Goal: Task Accomplishment & Management: Use online tool/utility

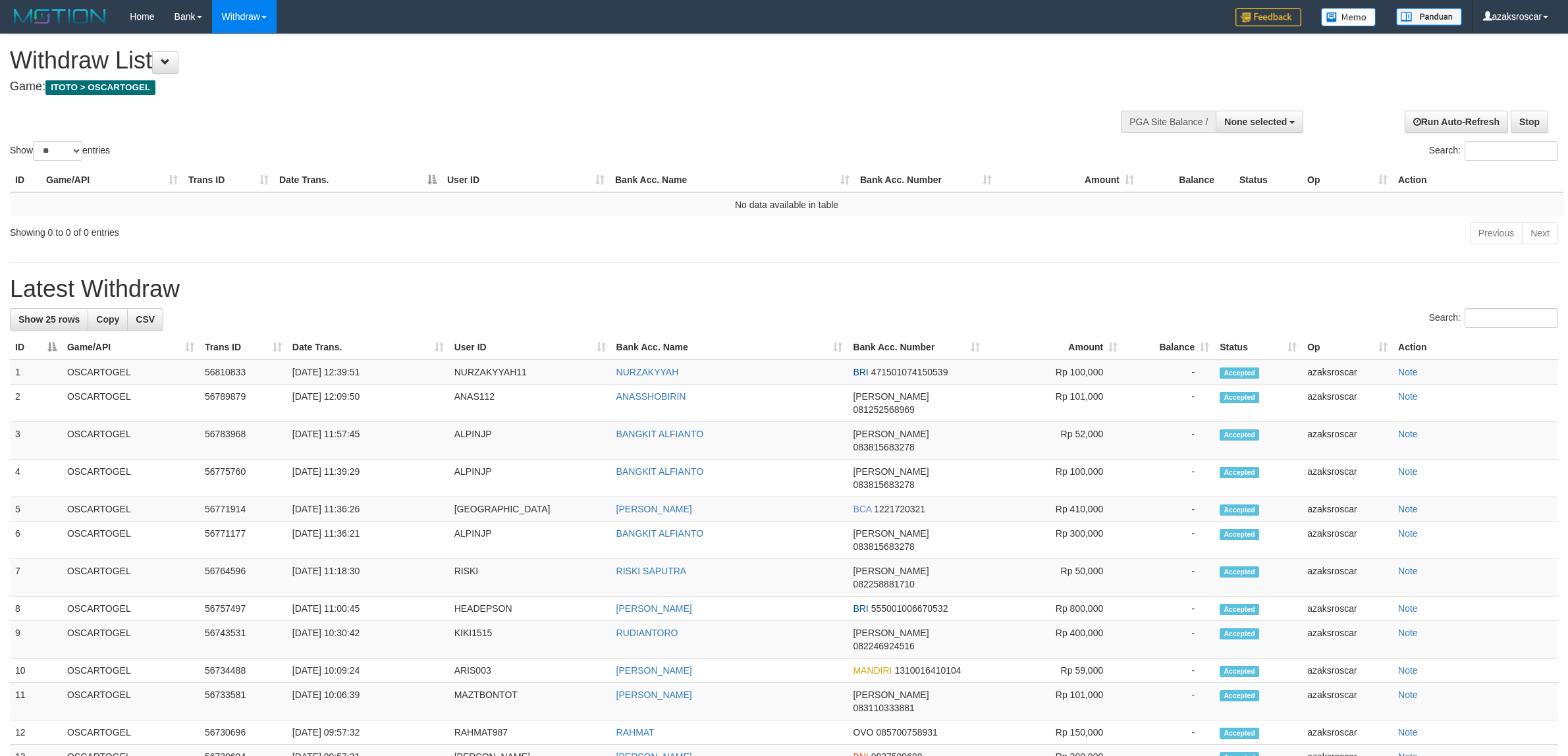
select select
select select "**"
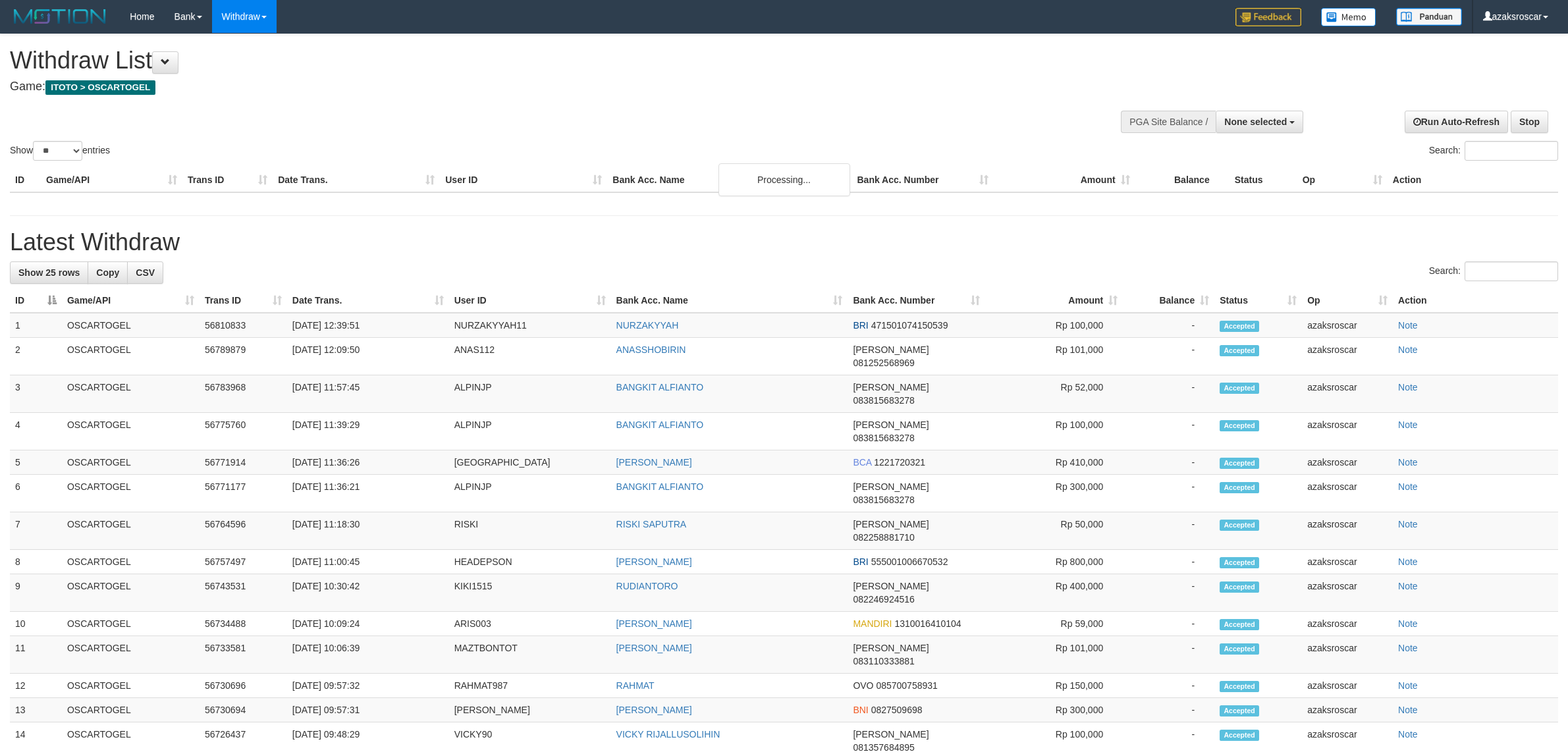
select select
select select "**"
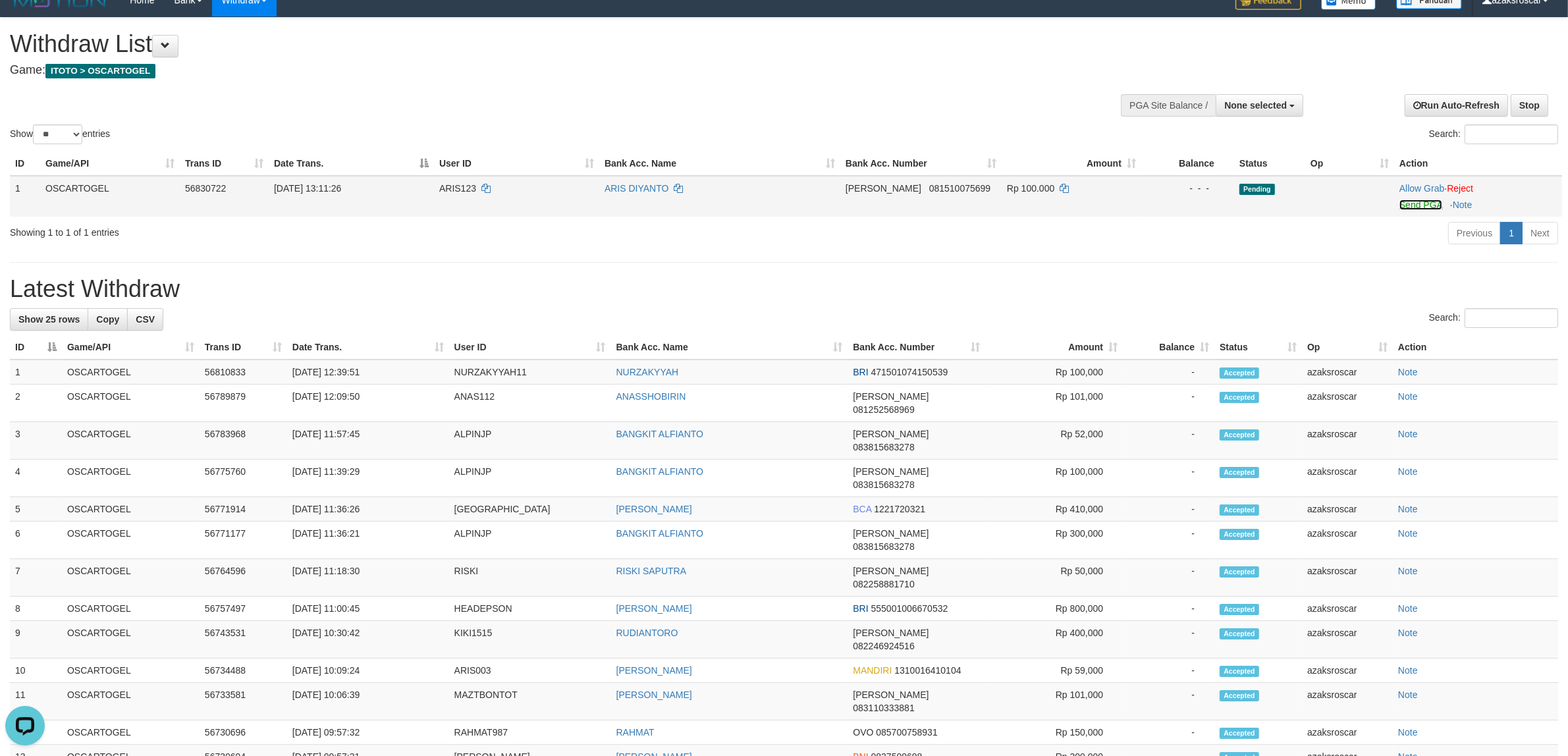
click at [1421, 205] on link "Send PGA" at bounding box center [1420, 205] width 43 height 11
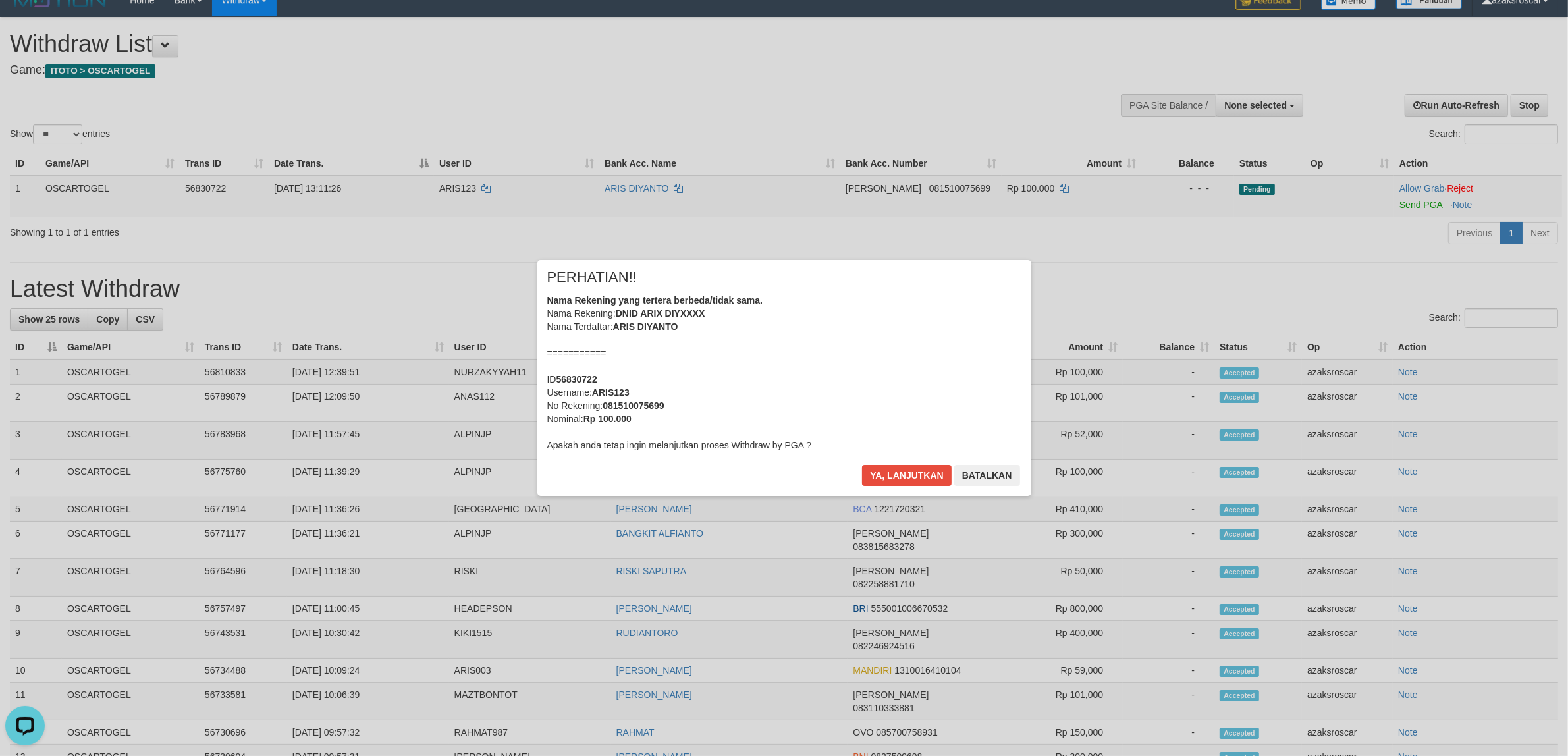
click at [848, 351] on div "Nama Rekening yang tertera berbeda/tidak sama. Nama Rekening: DNID ARIX DIYXXXX…" at bounding box center [784, 372] width 474 height 158
click at [892, 476] on button "Ya, lanjutkan" at bounding box center [906, 475] width 89 height 21
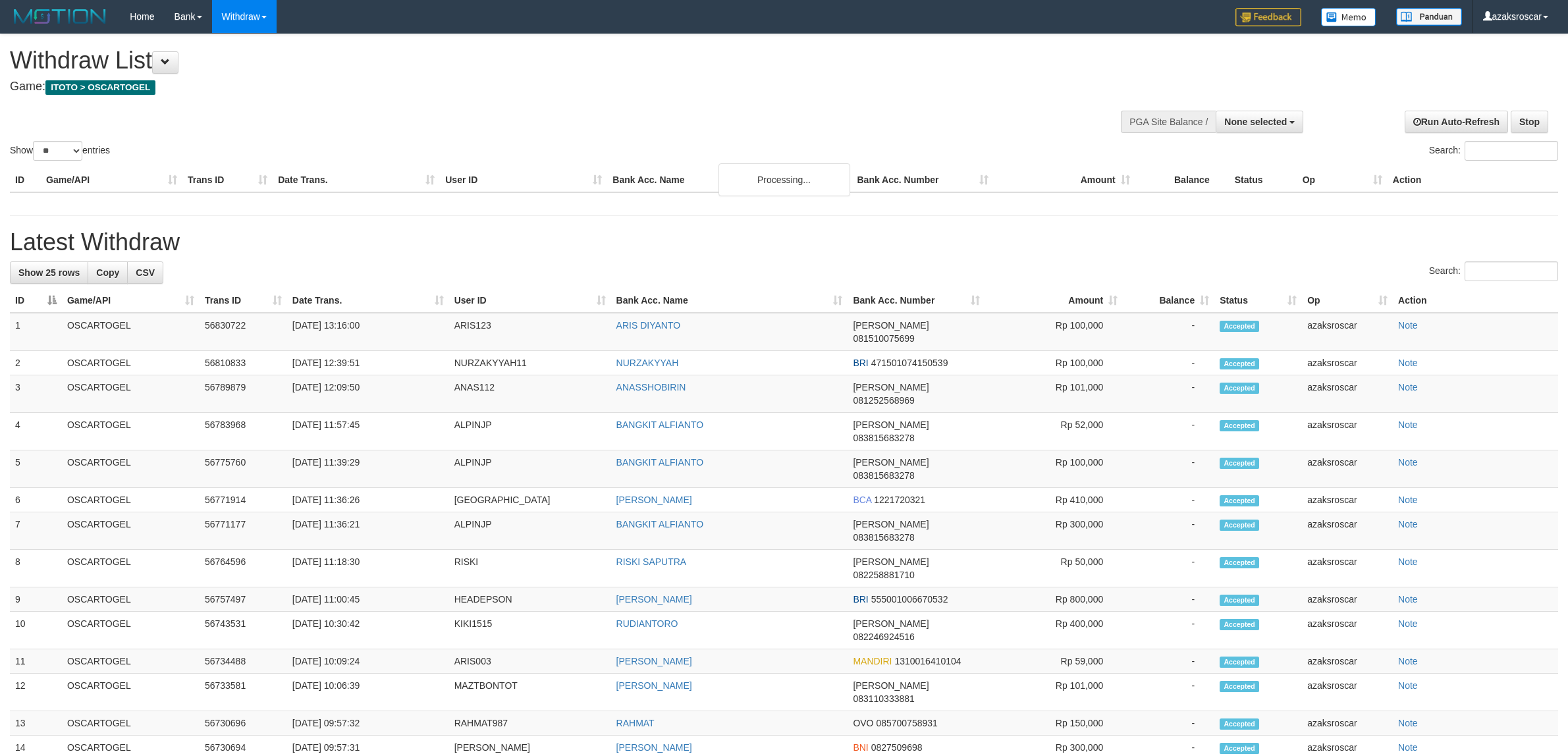
select select
select select "**"
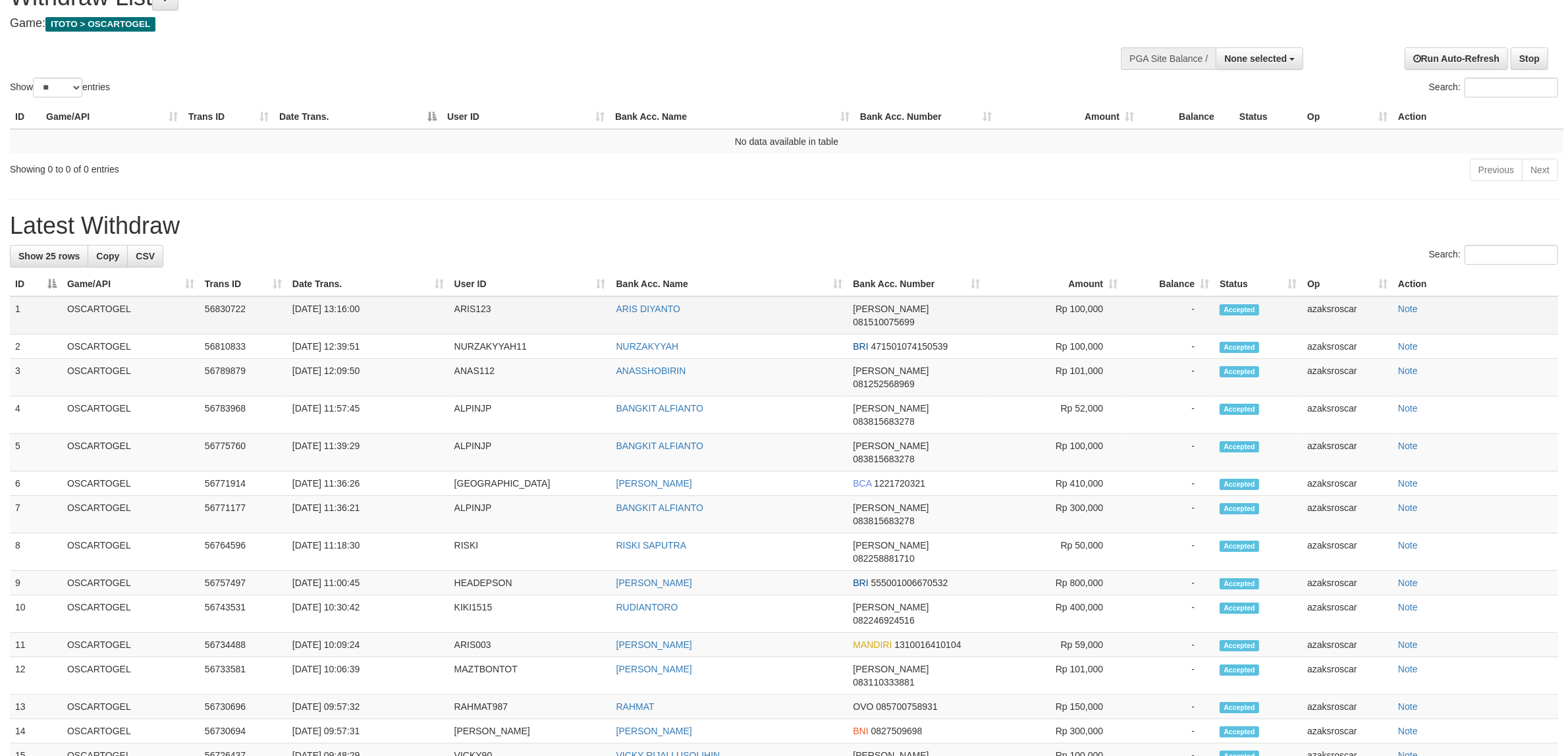
click at [346, 308] on div "Show 25 rows Copy CSV Search: ID Game/API Trans ID Date Trans. User ID Bank Acc…" at bounding box center [784, 704] width 1548 height 920
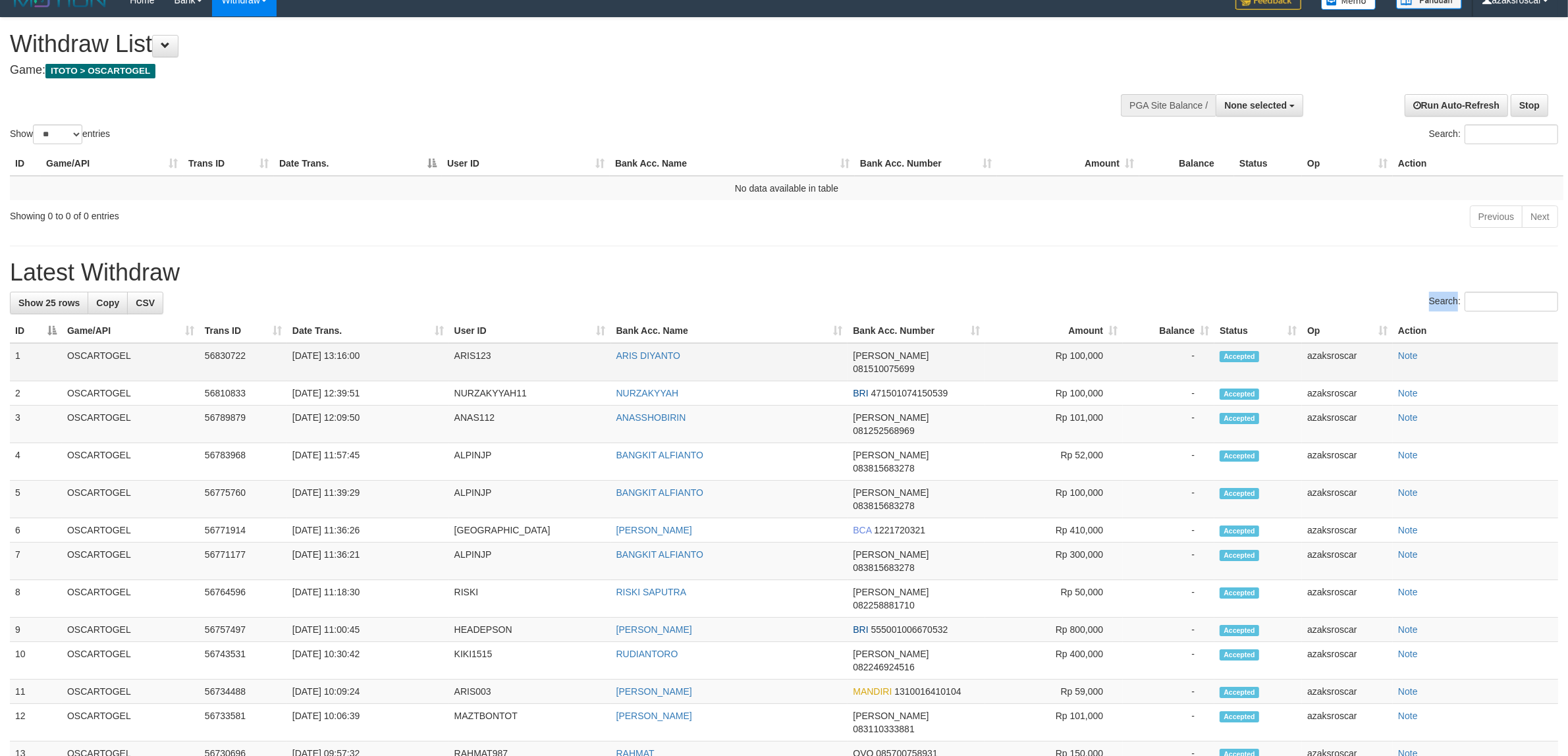
click at [346, 308] on div "Search:" at bounding box center [784, 303] width 1548 height 23
click at [345, 351] on td "31/08/2025 13:16:00" at bounding box center [368, 362] width 162 height 38
drag, startPoint x: 345, startPoint y: 351, endPoint x: 371, endPoint y: 351, distance: 26.0
click at [371, 351] on td "31/08/2025 13:16:00" at bounding box center [368, 362] width 162 height 38
copy td "13:16:00"
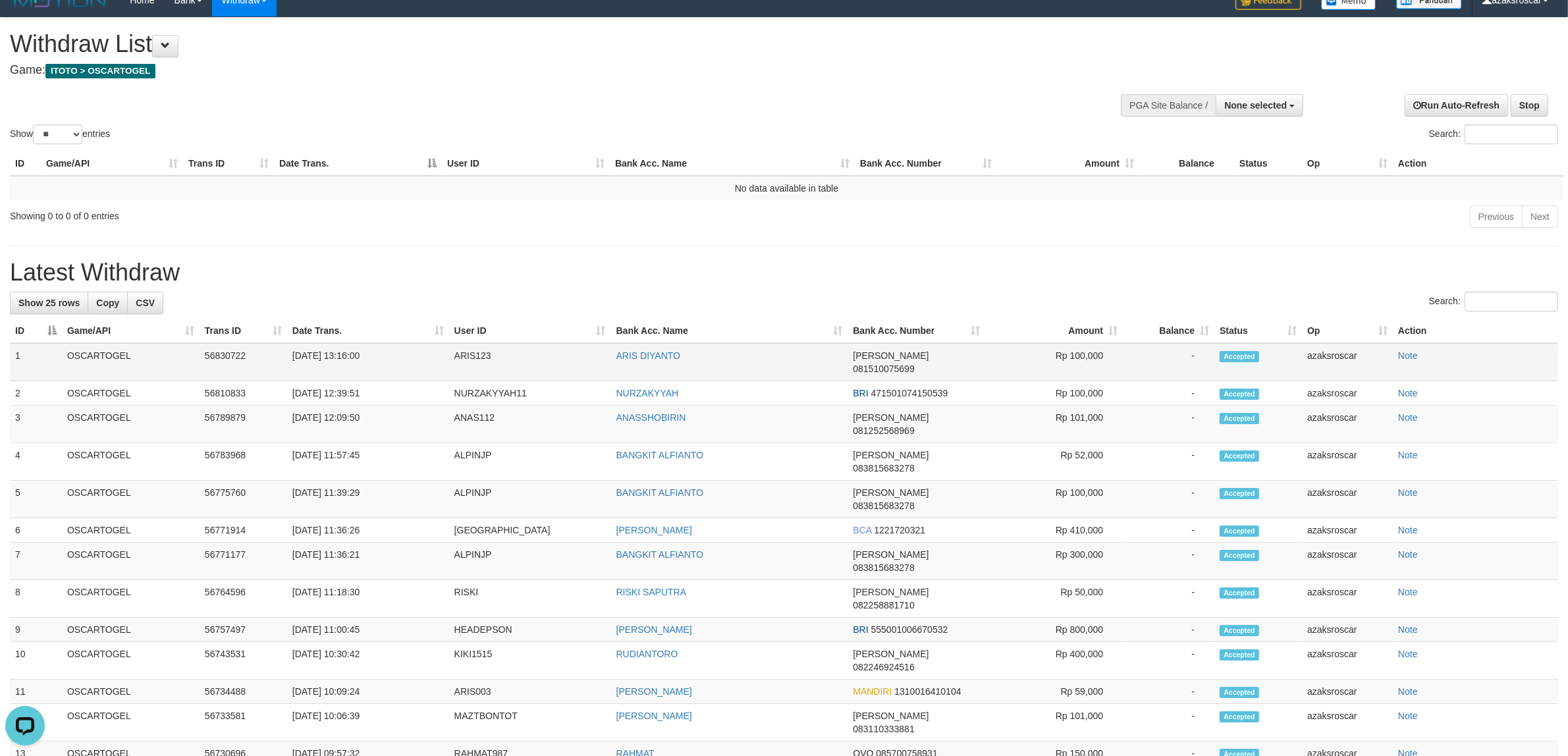
scroll to position [0, 0]
